Goal: Information Seeking & Learning: Check status

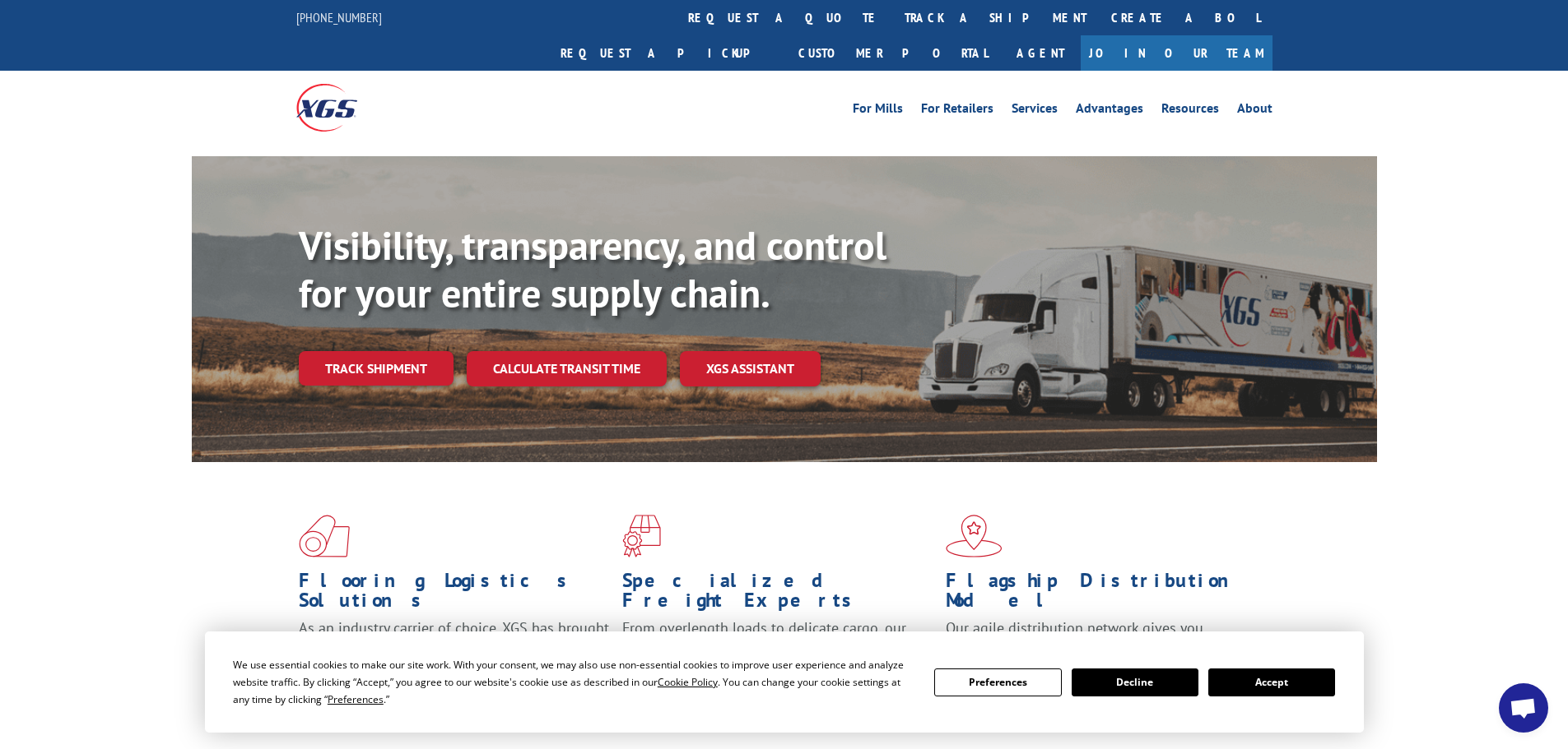
click at [397, 351] on link "Track shipment" at bounding box center [376, 368] width 155 height 35
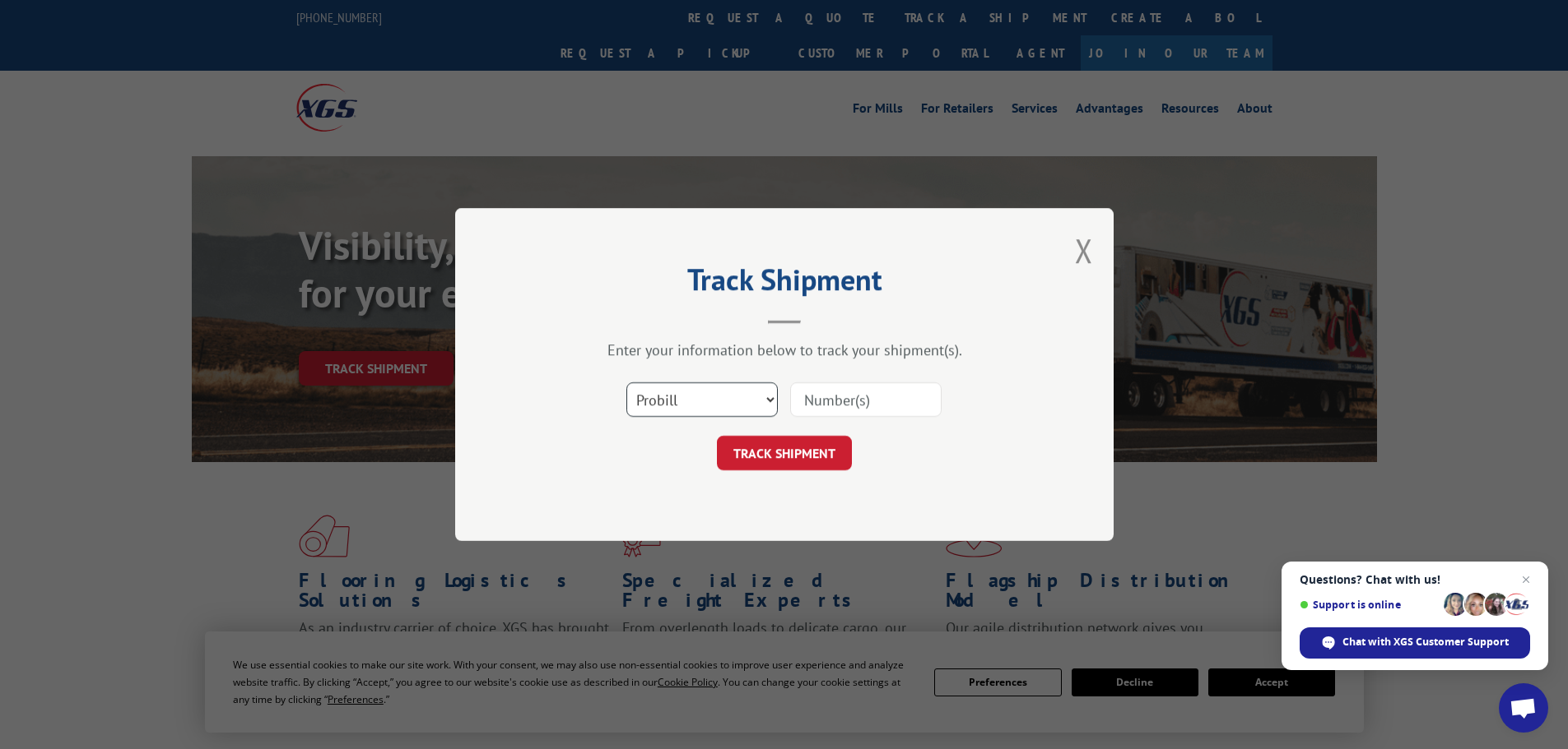
click at [768, 399] on select "Select category... Probill BOL PO" at bounding box center [702, 400] width 151 height 35
select select "po"
click at [627, 383] on select "Select category... Probill BOL PO" at bounding box center [702, 400] width 151 height 35
click at [829, 398] on input at bounding box center [866, 400] width 151 height 35
paste input "32536948"
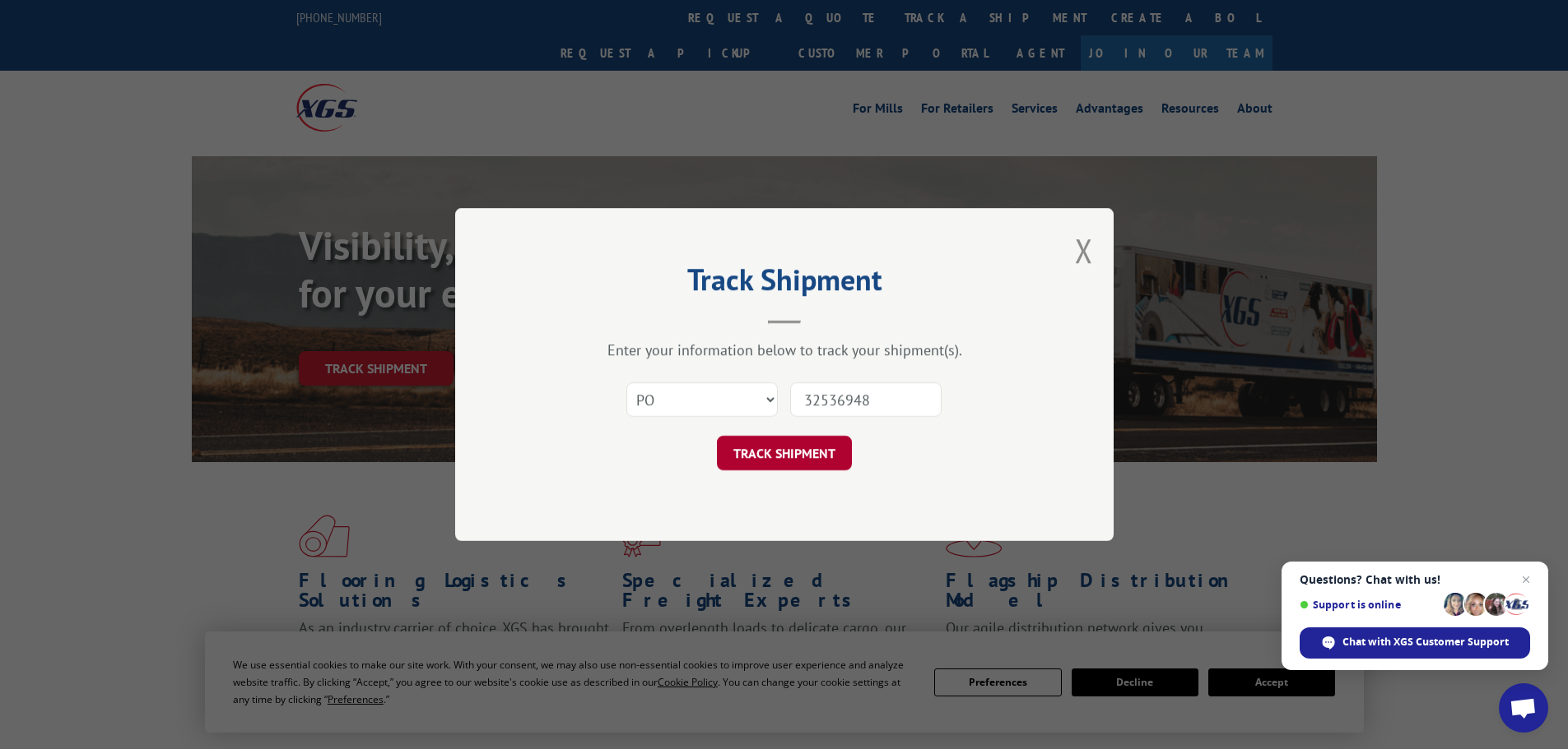
type input "32536948"
click at [793, 448] on button "TRACK SHIPMENT" at bounding box center [784, 454] width 135 height 35
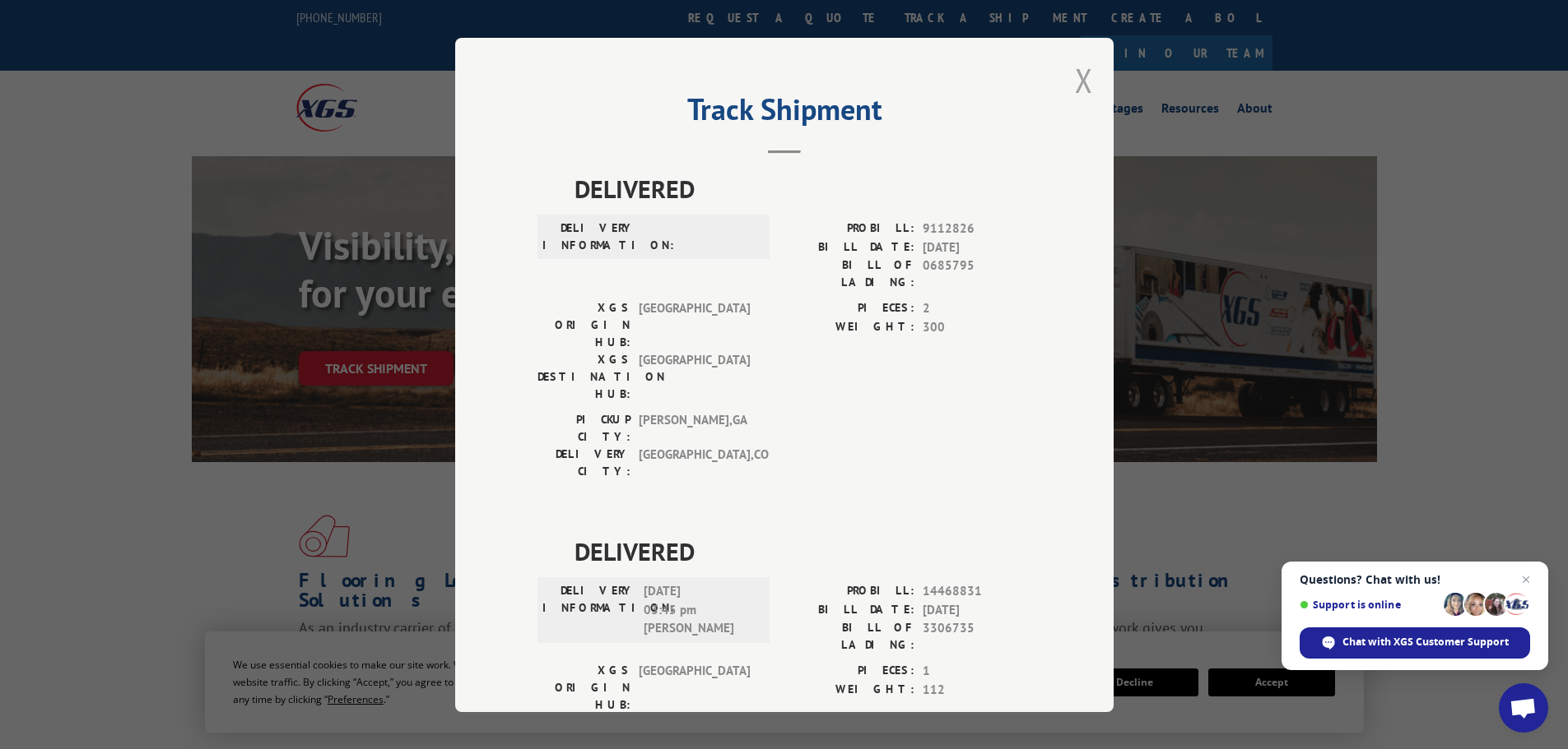
click at [1076, 74] on button "Close modal" at bounding box center [1084, 80] width 18 height 44
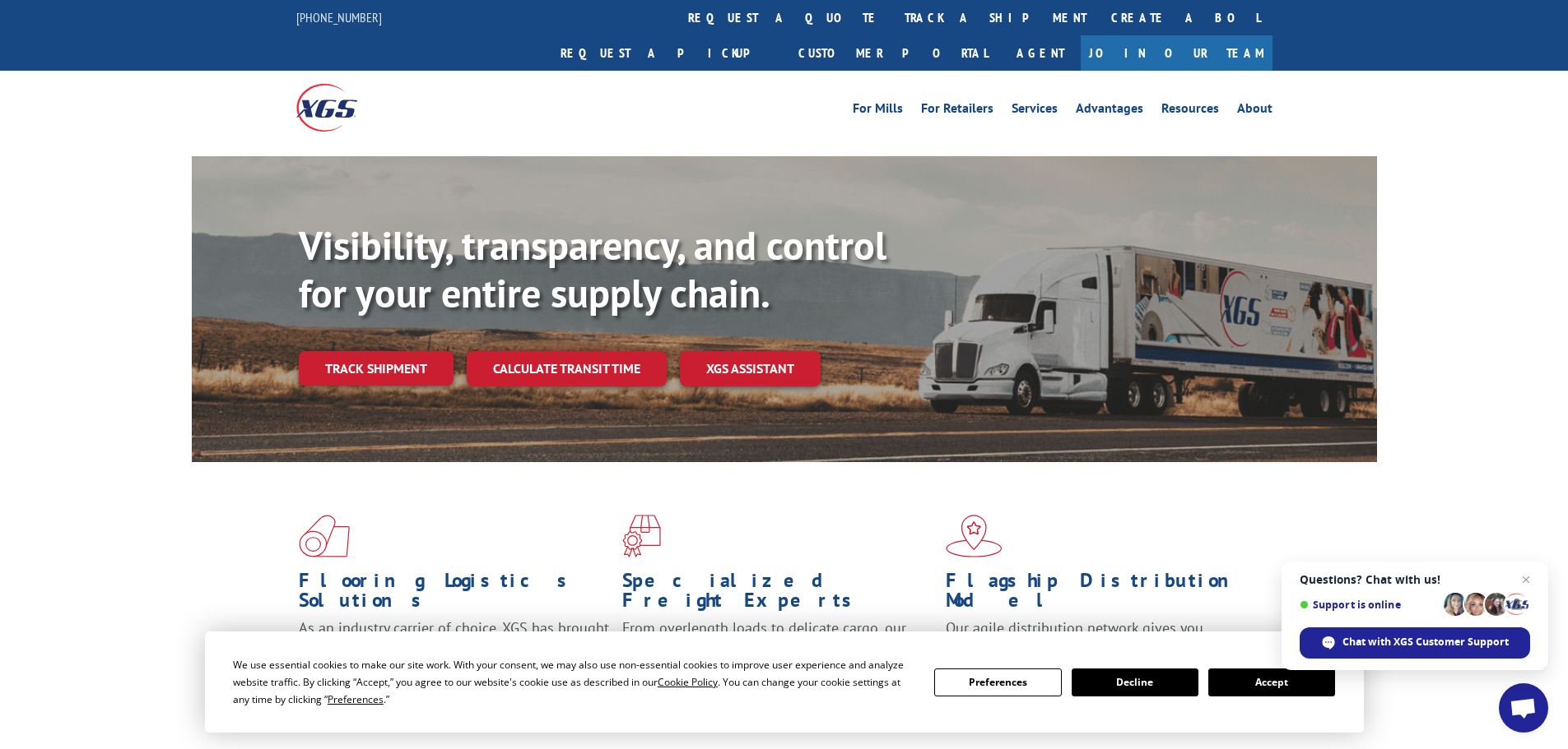
drag, startPoint x: 1529, startPoint y: 578, endPoint x: 1520, endPoint y: 572, distance: 10.8
click at [1529, 578] on span "Close chat" at bounding box center [1526, 580] width 20 height 20
